Goal: Obtain resource: Download file/media

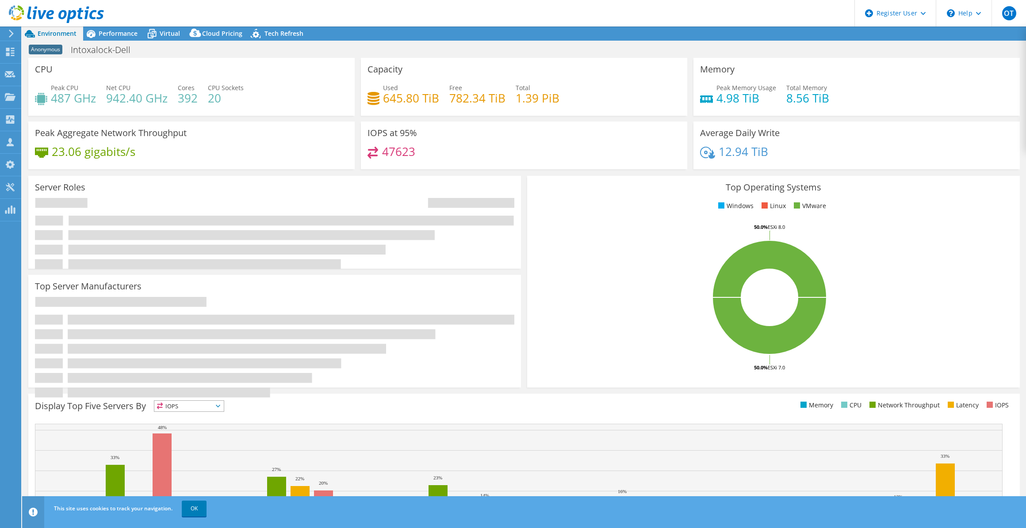
select select "USD"
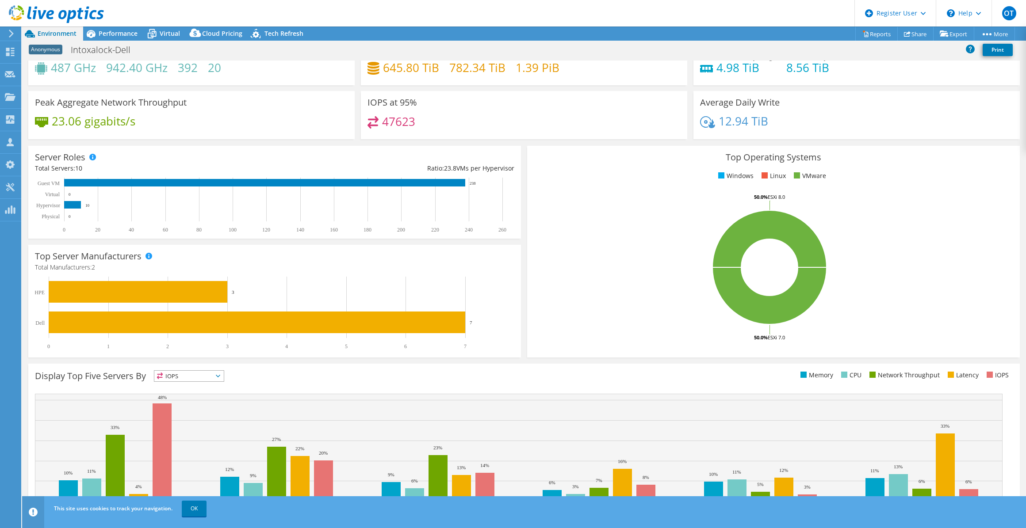
scroll to position [61, 0]
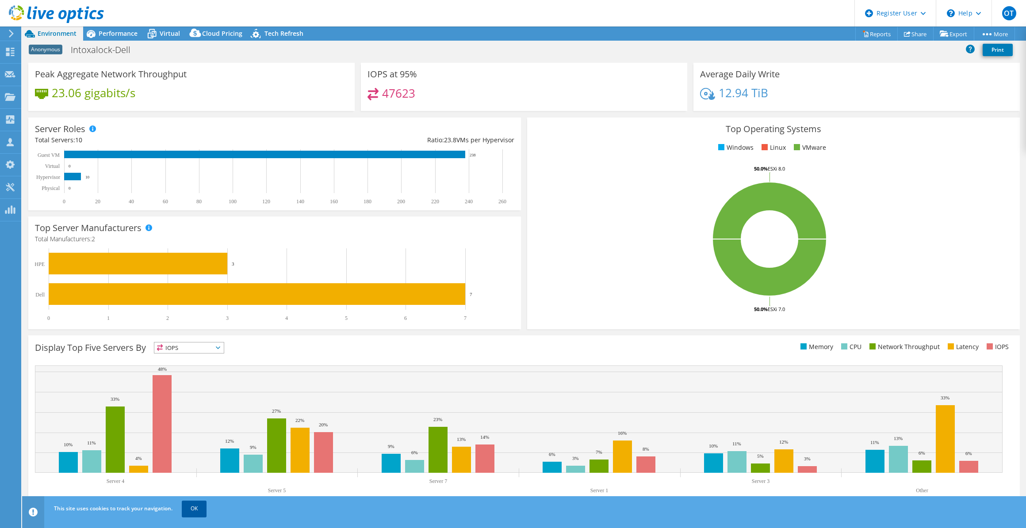
click at [189, 511] on link "OK" at bounding box center [194, 509] width 25 height 16
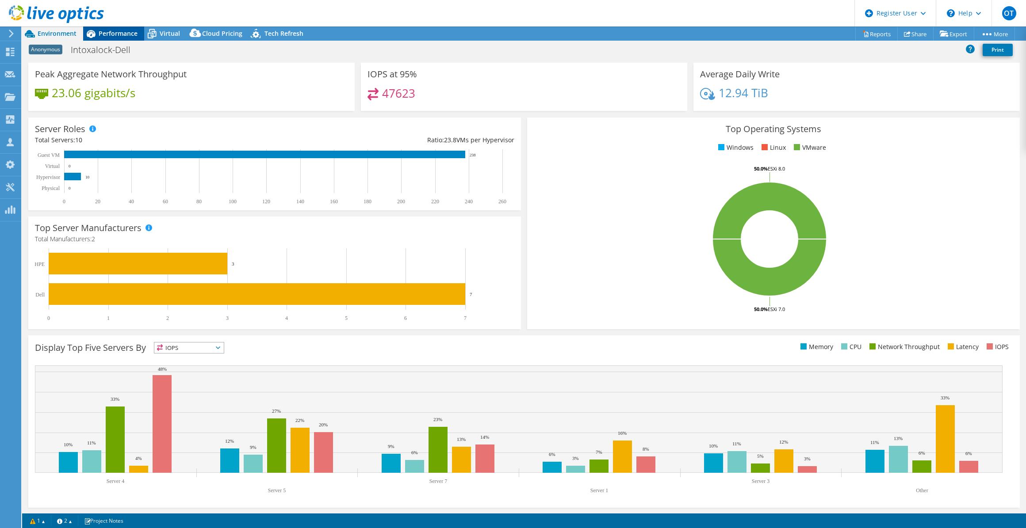
click at [128, 37] on span "Performance" at bounding box center [118, 33] width 39 height 8
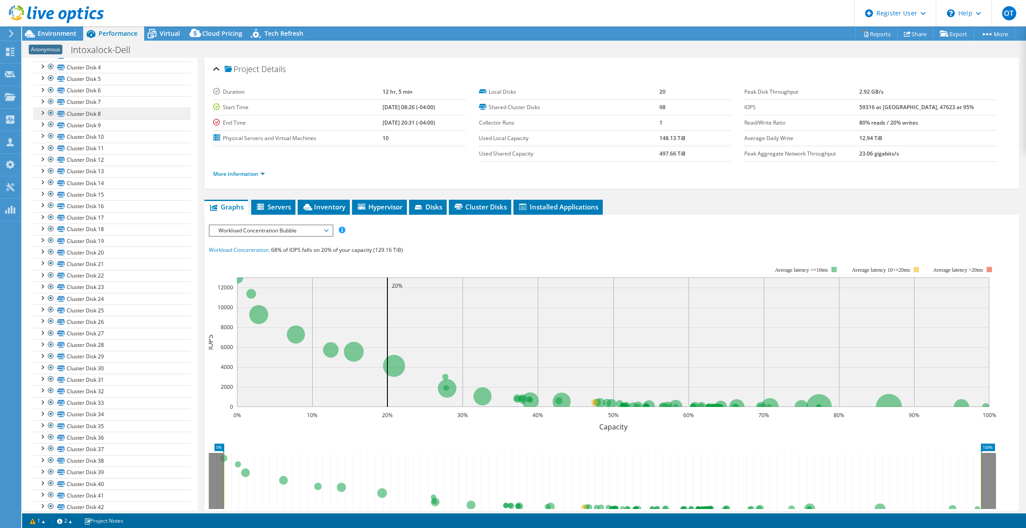
scroll to position [0, 0]
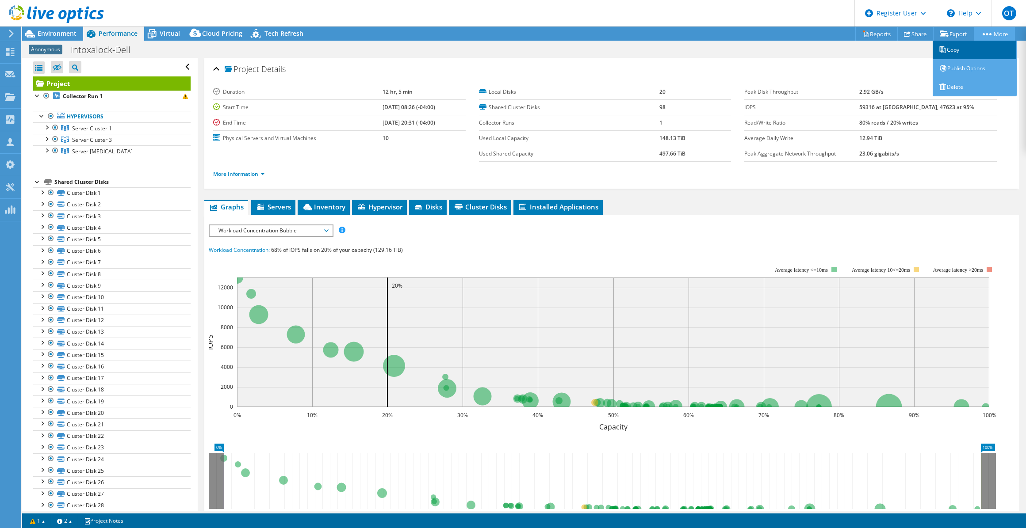
click at [973, 54] on link "Copy" at bounding box center [975, 50] width 84 height 19
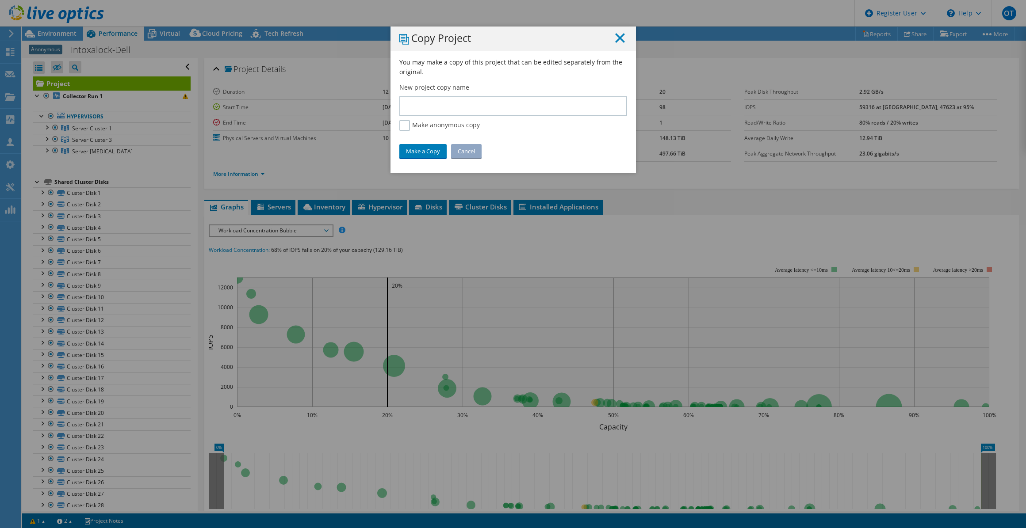
click at [619, 42] on icon at bounding box center [620, 38] width 10 height 10
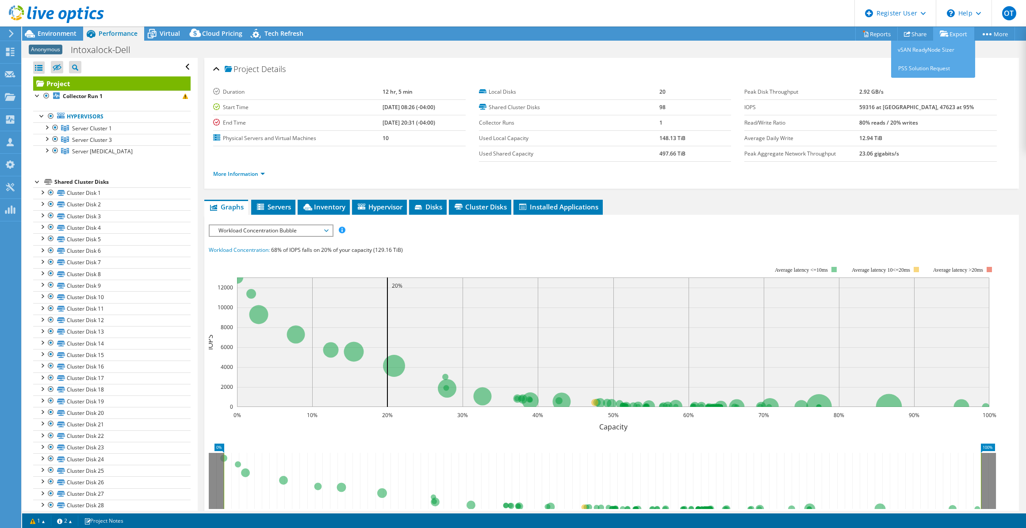
click at [956, 37] on link "Export" at bounding box center [953, 34] width 41 height 14
click at [874, 35] on link "Reports" at bounding box center [876, 34] width 42 height 14
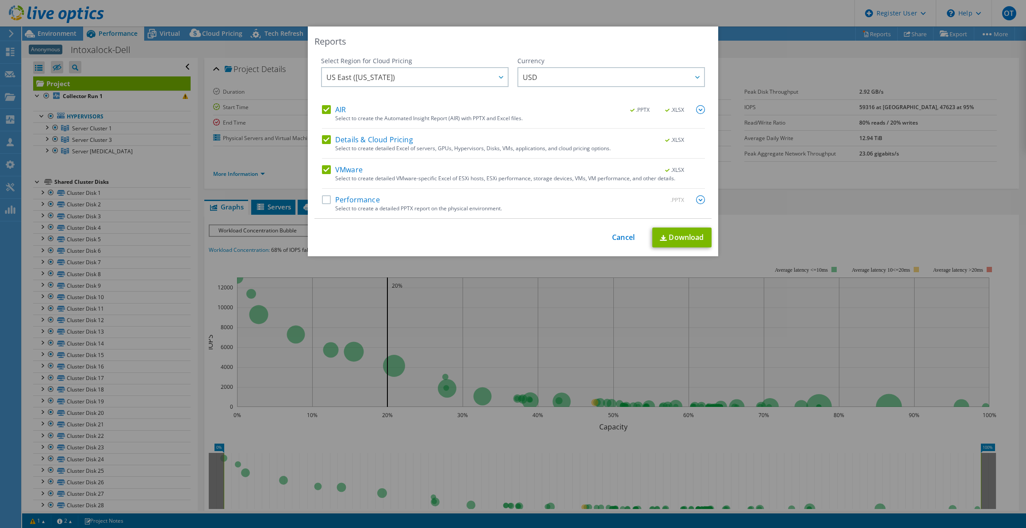
click at [331, 202] on label "Performance" at bounding box center [351, 199] width 58 height 9
click at [0, 0] on input "Performance" at bounding box center [0, 0] width 0 height 0
click at [673, 234] on link "Download" at bounding box center [681, 238] width 59 height 20
